Goal: Task Accomplishment & Management: Use online tool/utility

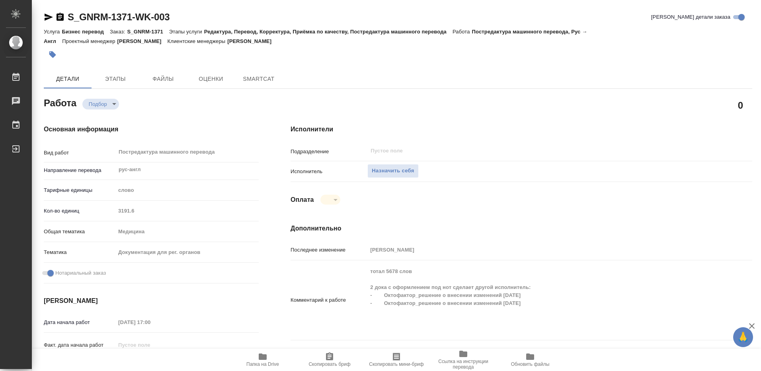
type textarea "x"
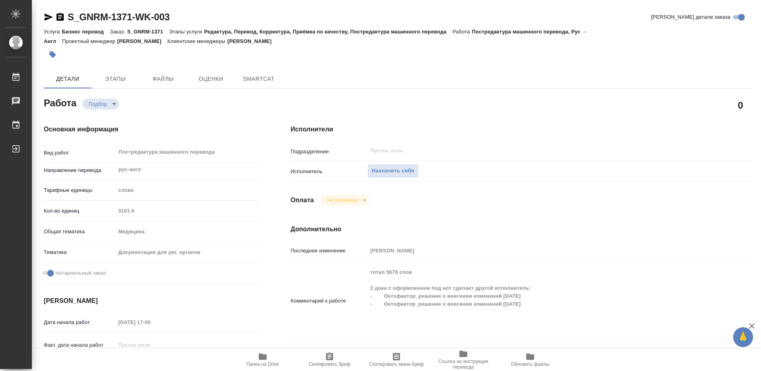
type textarea "x"
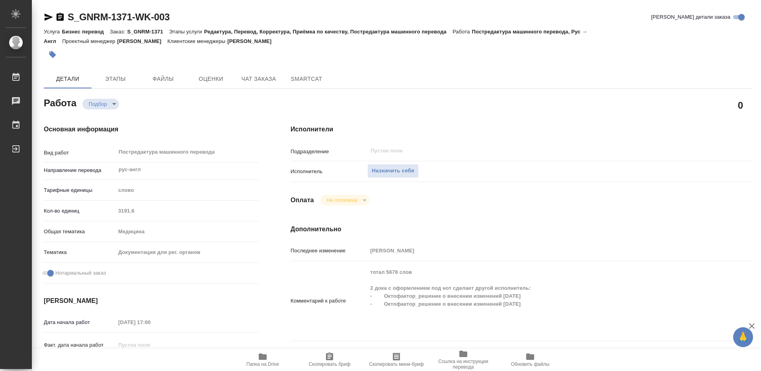
type textarea "x"
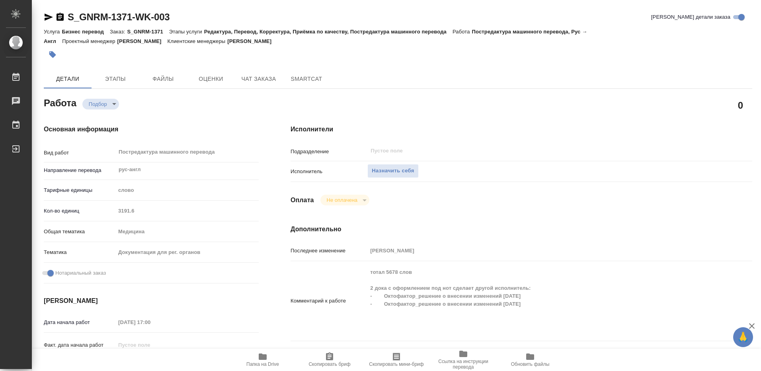
type textarea "x"
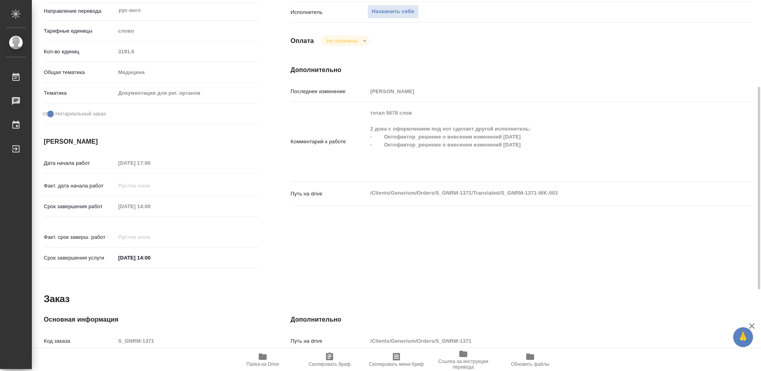
scroll to position [40, 0]
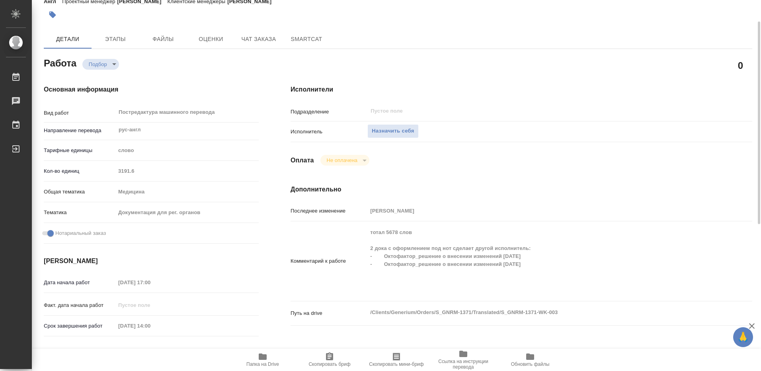
click at [260, 358] on icon "button" at bounding box center [263, 356] width 8 height 6
